Goal: Transaction & Acquisition: Purchase product/service

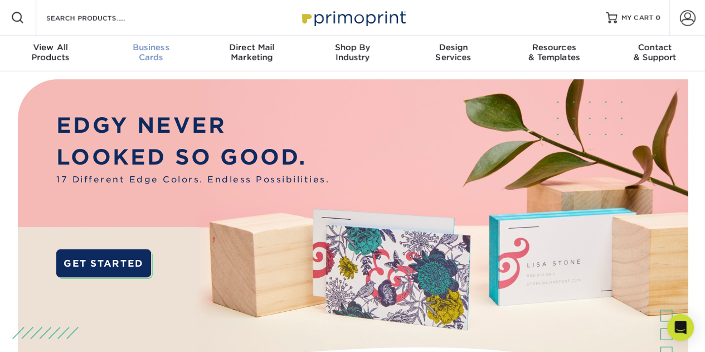
click at [157, 54] on div "Business Cards" at bounding box center [151, 52] width 101 height 20
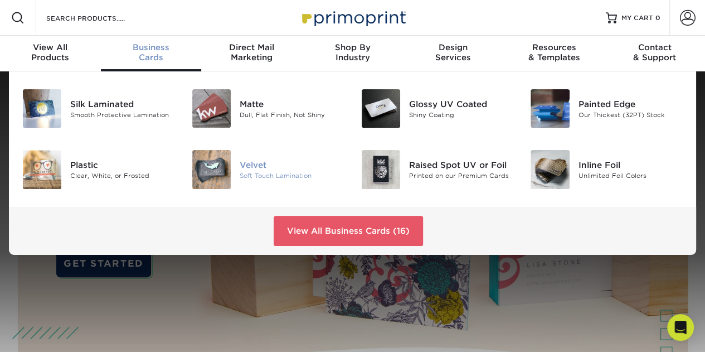
click at [226, 172] on img at bounding box center [211, 169] width 38 height 38
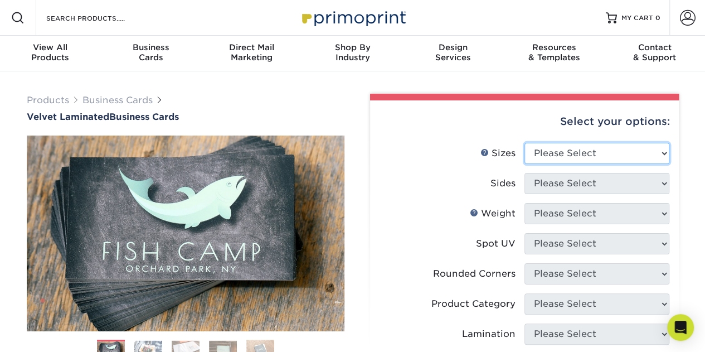
click at [570, 155] on select "Please Select 1.5" x 3.5" - Mini 1.75" x 3.5" - Mini 2" x 2" - Square 2" x 3" -…" at bounding box center [596, 153] width 145 height 21
select select "2.00x3.50"
click at [524, 143] on select "Please Select 1.5" x 3.5" - Mini 1.75" x 3.5" - Mini 2" x 2" - Square 2" x 3" -…" at bounding box center [596, 153] width 145 height 21
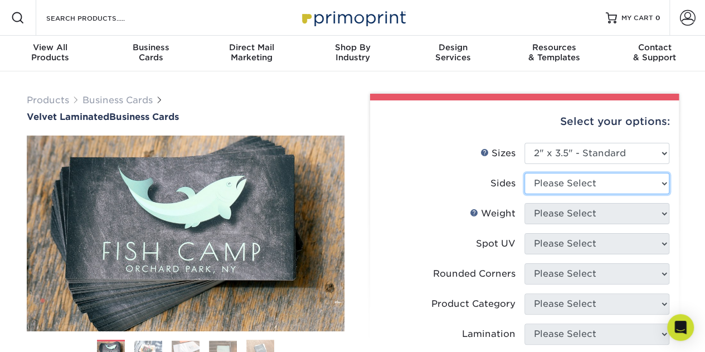
click at [562, 181] on select "Please Select Print Both Sides Print Front Only" at bounding box center [596, 183] width 145 height 21
select select "13abbda7-1d64-4f25-8bb2-c179b224825d"
click at [524, 173] on select "Please Select Print Both Sides Print Front Only" at bounding box center [596, 183] width 145 height 21
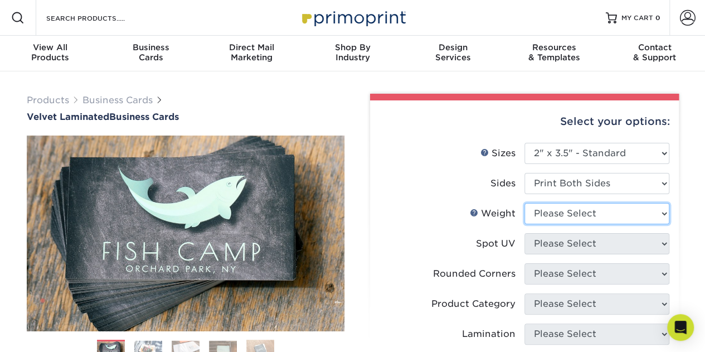
click at [555, 209] on select "Please Select 16PT" at bounding box center [596, 213] width 145 height 21
select select "16PT"
click at [524, 203] on select "Please Select 16PT" at bounding box center [596, 213] width 145 height 21
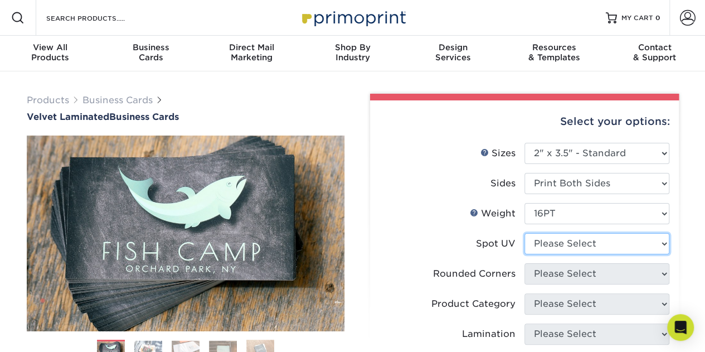
click at [553, 242] on select "Please Select No Spot UV Front and Back (Both Sides) Front Only Back Only" at bounding box center [596, 243] width 145 height 21
select select "3"
click at [524, 233] on select "Please Select No Spot UV Front and Back (Both Sides) Front Only Back Only" at bounding box center [596, 243] width 145 height 21
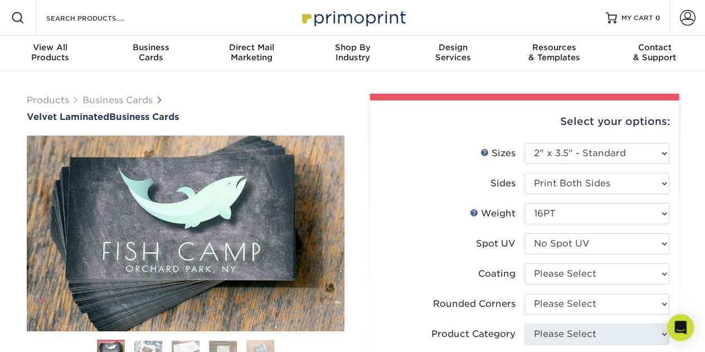
click at [384, 264] on label "Coating" at bounding box center [451, 273] width 145 height 21
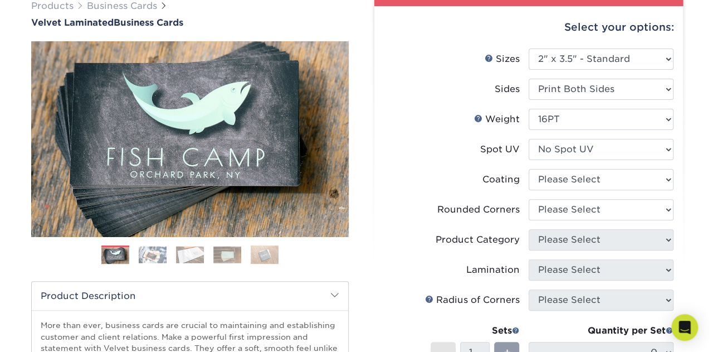
scroll to position [111, 0]
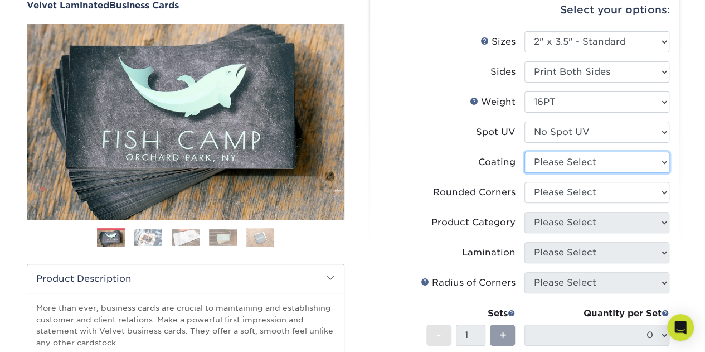
click at [552, 164] on select at bounding box center [596, 162] width 145 height 21
select select "3e7618de-abca-4bda-9f97-8b9129e913d8"
click at [524, 152] on select at bounding box center [596, 162] width 145 height 21
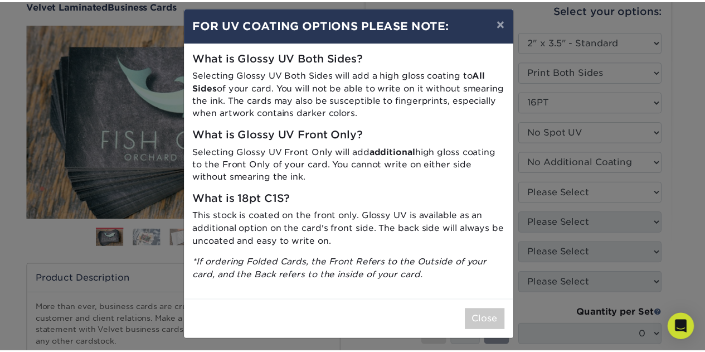
scroll to position [11, 0]
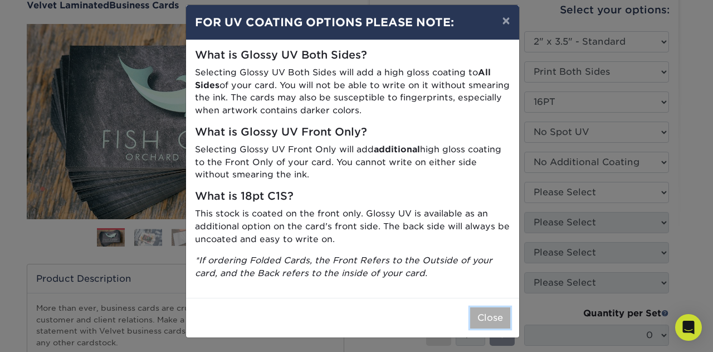
click at [482, 317] on button "Close" at bounding box center [490, 317] width 40 height 21
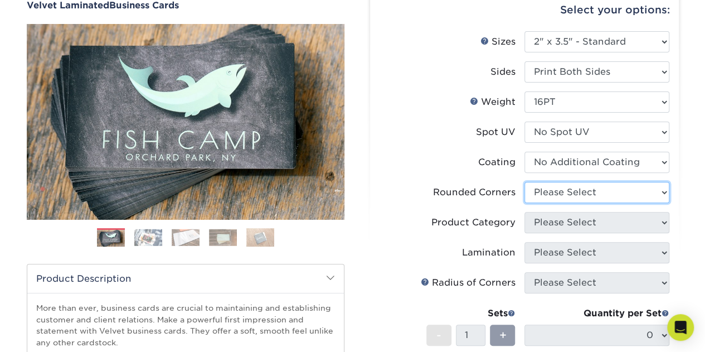
click at [566, 194] on select "Please Select Yes - Round 2 Corners Yes - Round 4 Corners No" at bounding box center [596, 192] width 145 height 21
select select "0"
click at [524, 182] on select "Please Select Yes - Round 2 Corners Yes - Round 4 Corners No" at bounding box center [596, 192] width 145 height 21
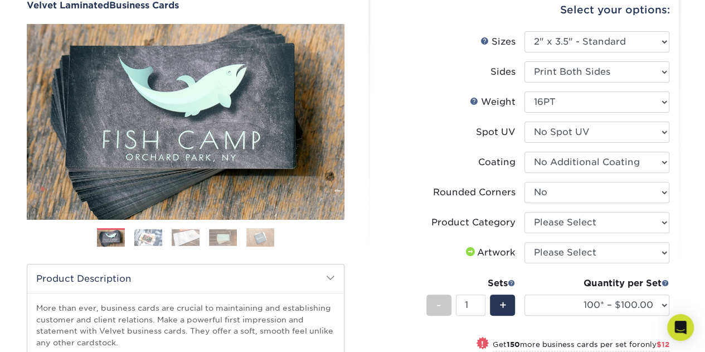
click at [388, 212] on label "Product Category" at bounding box center [451, 222] width 145 height 21
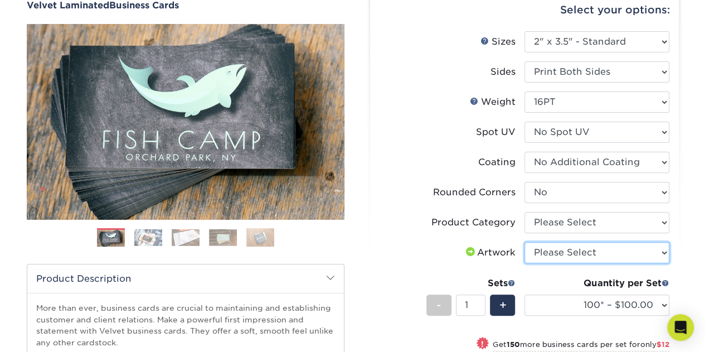
click at [586, 260] on select "Please Select I will upload files I need a design - $100" at bounding box center [596, 252] width 145 height 21
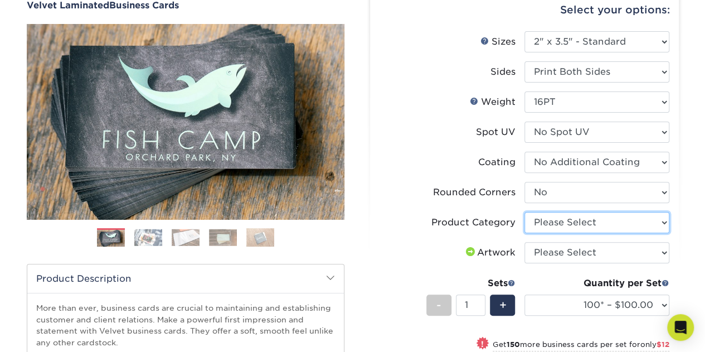
click at [562, 226] on select "Please Select Business Cards" at bounding box center [596, 222] width 145 height 21
select select "3b5148f1-0588-4f88-a218-97bcfdce65c1"
click at [524, 212] on select "Please Select Business Cards" at bounding box center [596, 222] width 145 height 21
click at [375, 220] on div "Select your options: Sizes Help Sizes Please Select 1.5" x 3.5" - Mini 1.75" x …" at bounding box center [524, 275] width 309 height 573
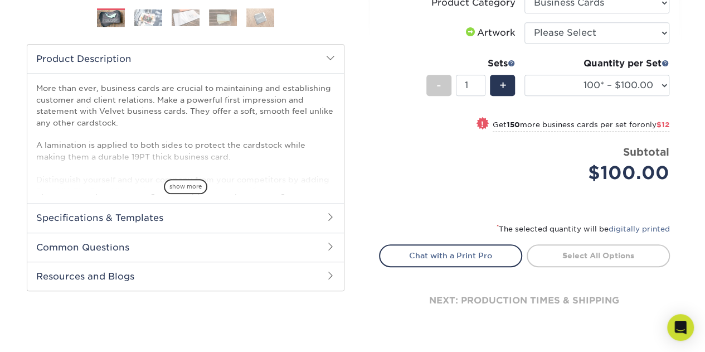
scroll to position [334, 0]
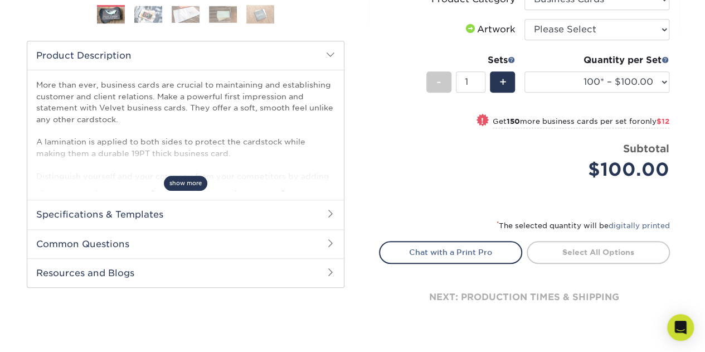
click at [177, 185] on span "show more" at bounding box center [185, 182] width 43 height 15
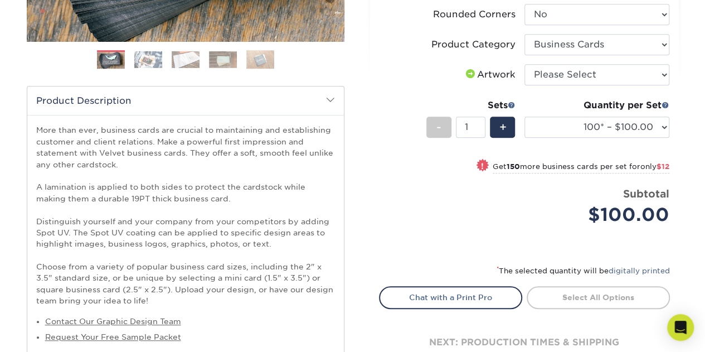
scroll to position [111, 0]
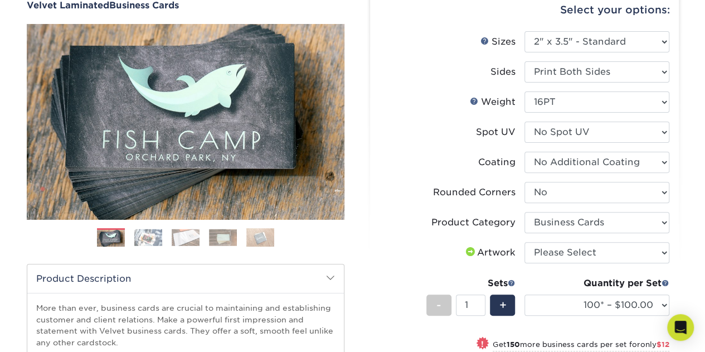
click at [144, 240] on img at bounding box center [148, 236] width 28 height 17
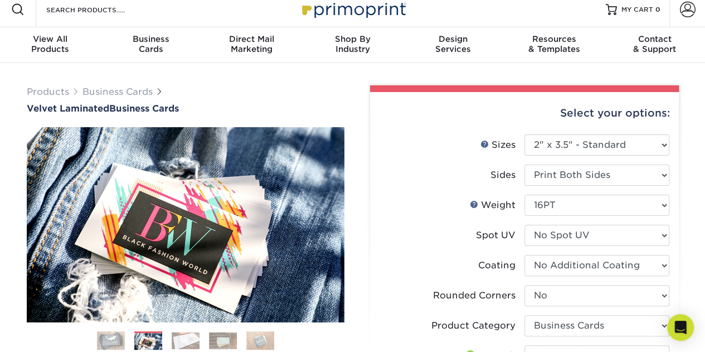
scroll to position [0, 0]
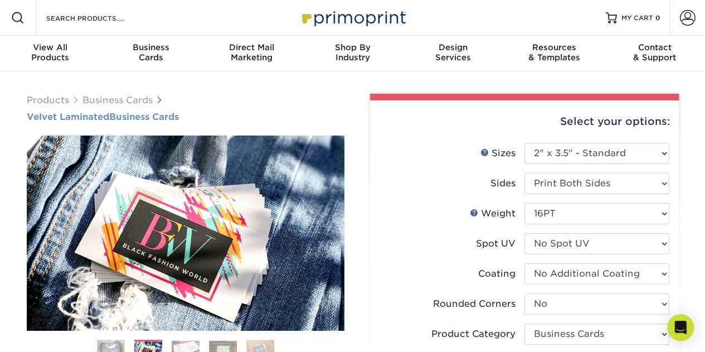
click at [117, 112] on h1 "Velvet Laminated Business Cards" at bounding box center [186, 116] width 318 height 11
